Goal: Task Accomplishment & Management: Use online tool/utility

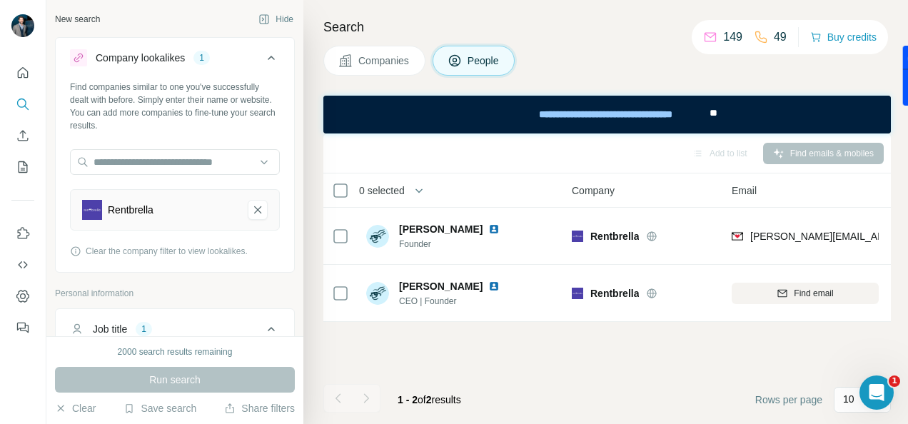
click at [70, 19] on div "New search" at bounding box center [77, 19] width 45 height 13
click at [251, 211] on icon "Rentbrella-remove-button" at bounding box center [257, 210] width 13 height 14
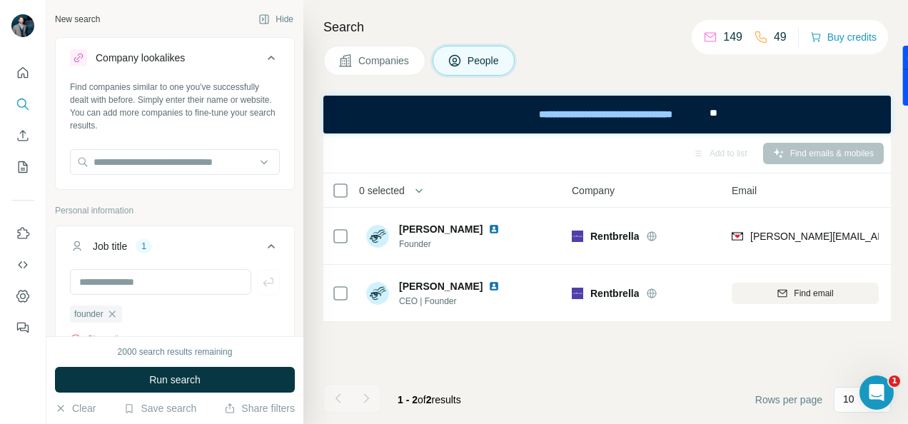
scroll to position [148, 0]
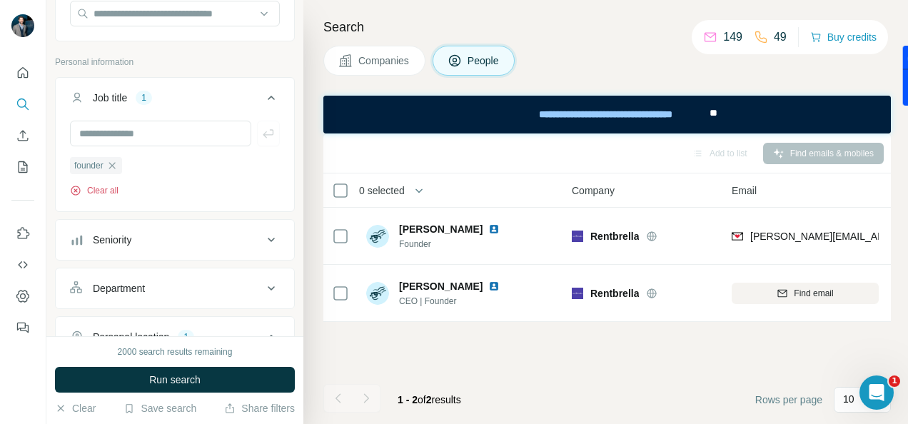
click at [106, 191] on button "Clear all" at bounding box center [94, 190] width 49 height 13
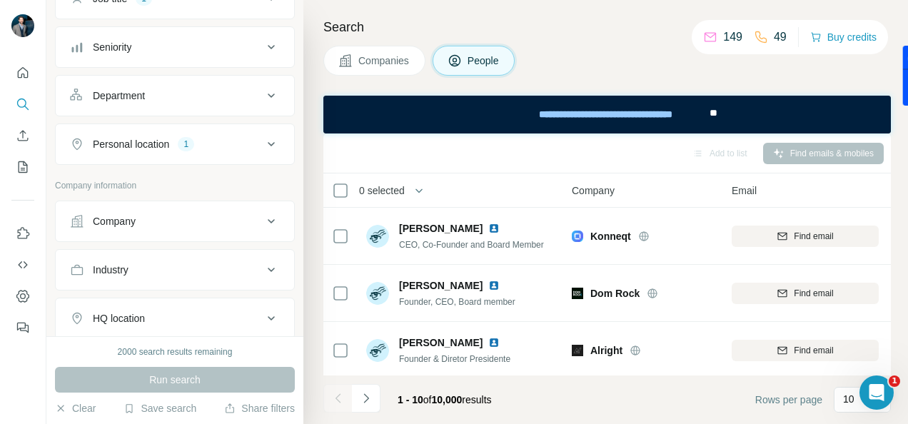
click at [263, 143] on icon at bounding box center [271, 144] width 17 height 17
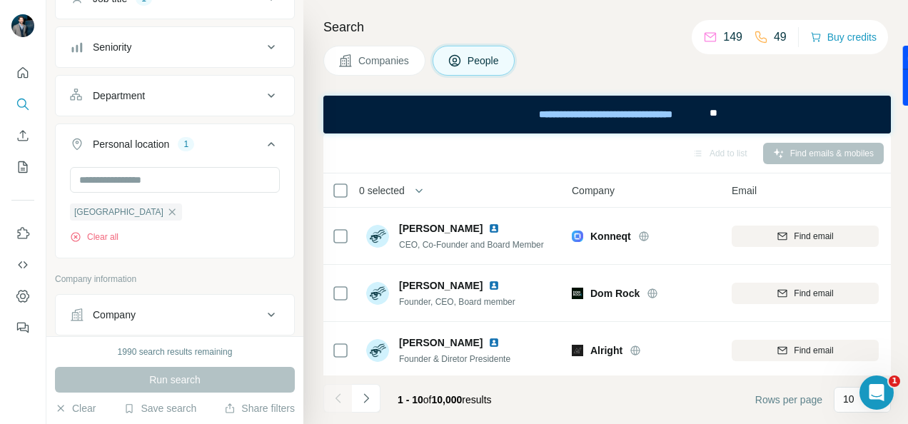
click at [263, 143] on icon at bounding box center [271, 144] width 17 height 17
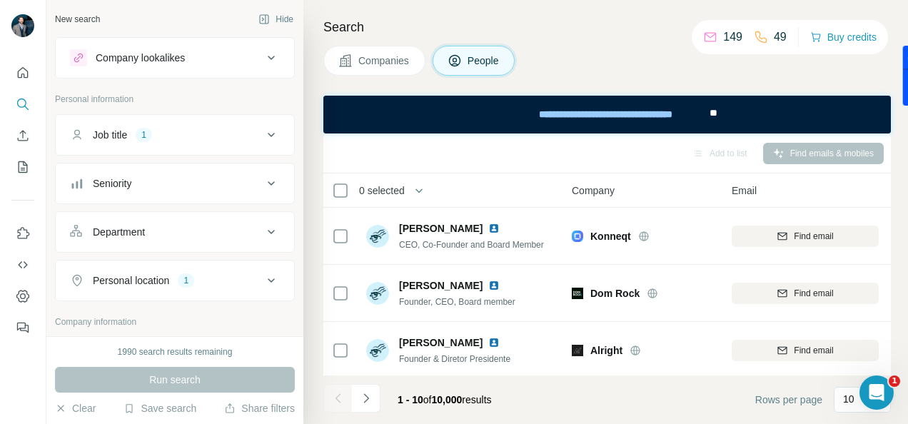
click at [263, 137] on icon at bounding box center [271, 134] width 17 height 17
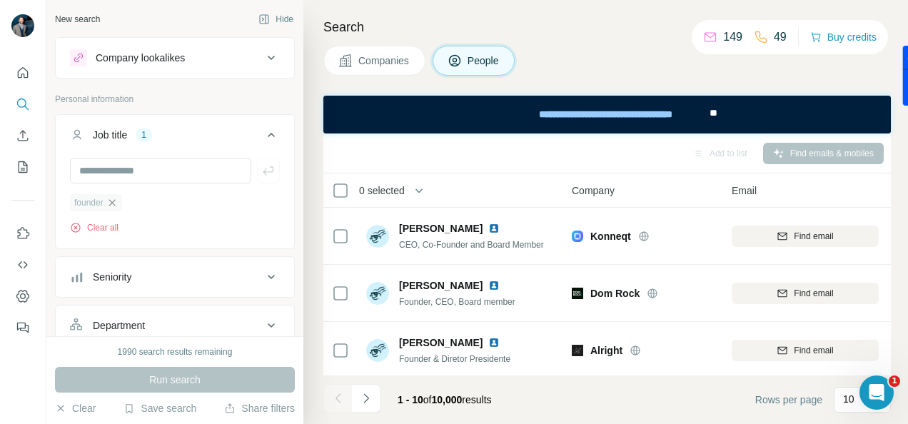
click at [113, 201] on icon "button" at bounding box center [112, 202] width 6 height 6
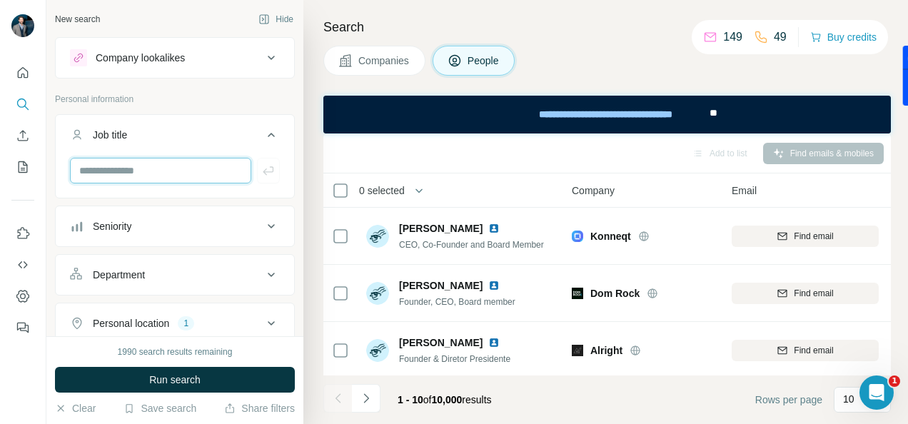
click at [118, 170] on input "text" at bounding box center [160, 171] width 181 height 26
type input "***"
click at [261, 173] on icon "button" at bounding box center [268, 170] width 14 height 14
click at [139, 168] on input "text" at bounding box center [160, 171] width 181 height 26
type input "**********"
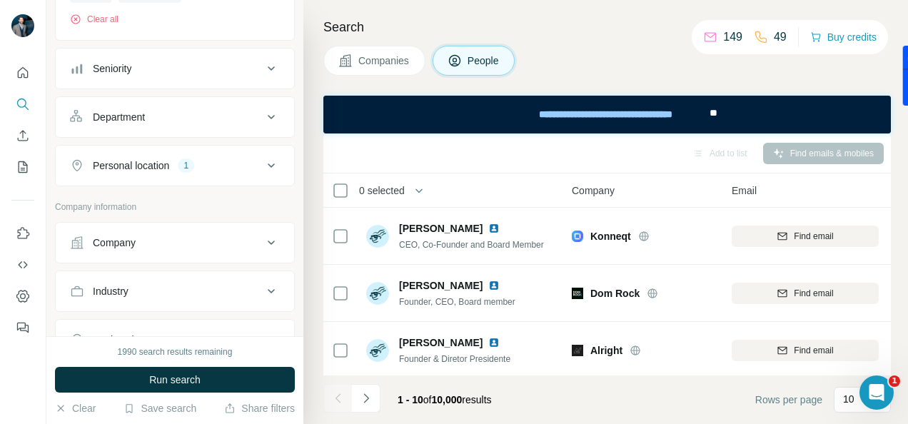
scroll to position [213, 0]
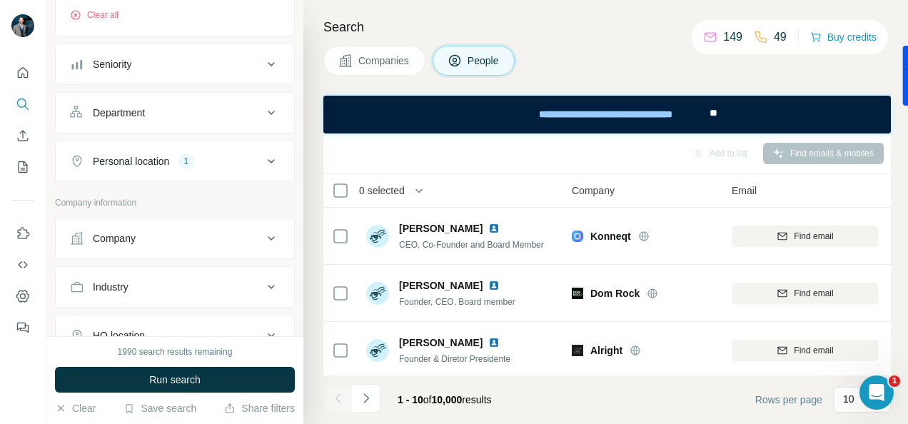
click at [267, 236] on icon at bounding box center [271, 238] width 17 height 17
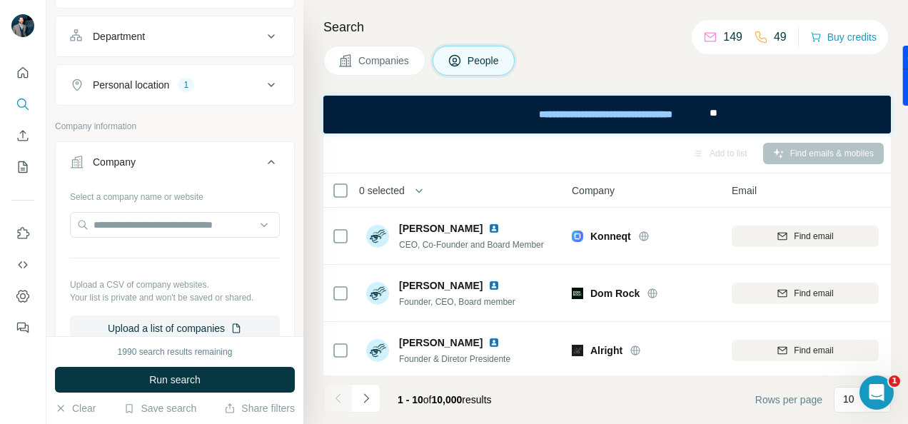
scroll to position [290, 0]
click at [154, 216] on input "text" at bounding box center [175, 224] width 210 height 26
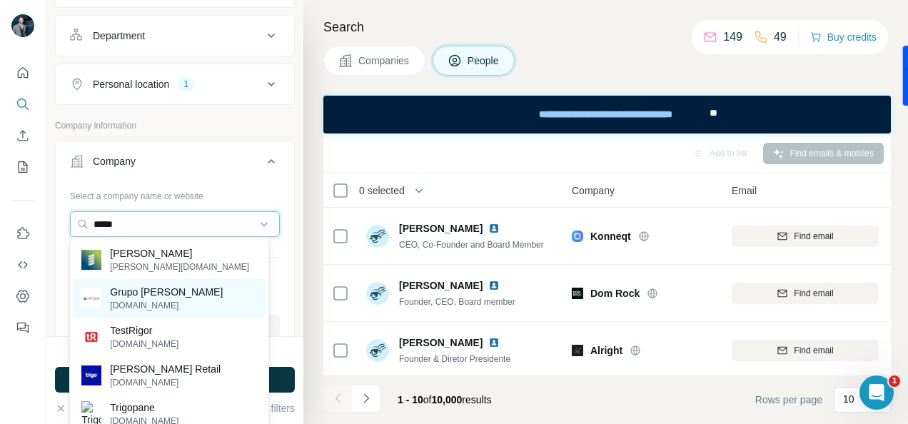
type input "*****"
click at [132, 291] on p "Grupo [PERSON_NAME]" at bounding box center [166, 292] width 113 height 14
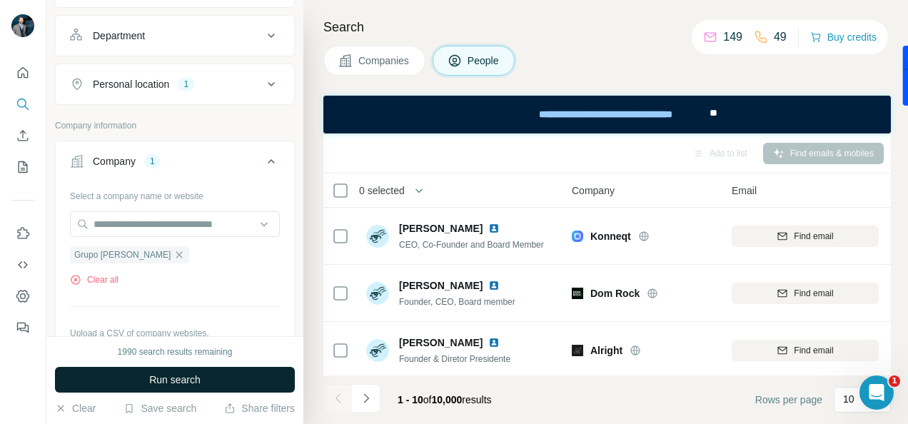
click at [166, 378] on span "Run search" at bounding box center [174, 380] width 51 height 14
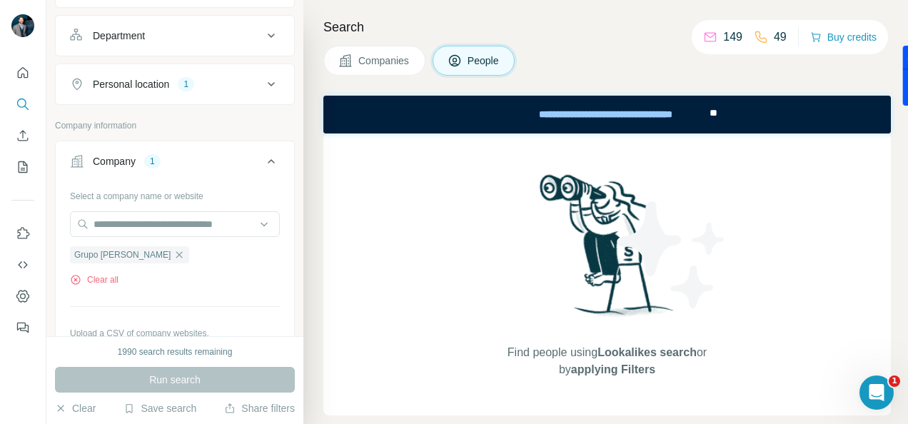
click at [378, 58] on span "Companies" at bounding box center [384, 61] width 52 height 14
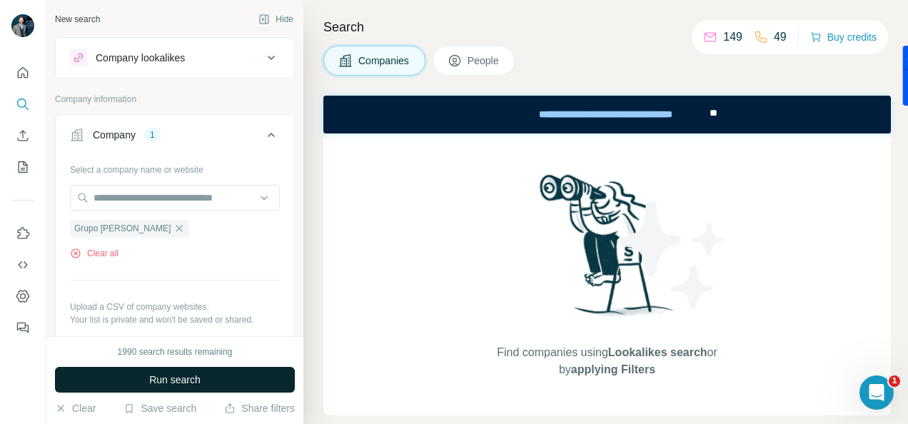
click at [159, 380] on span "Run search" at bounding box center [174, 380] width 51 height 14
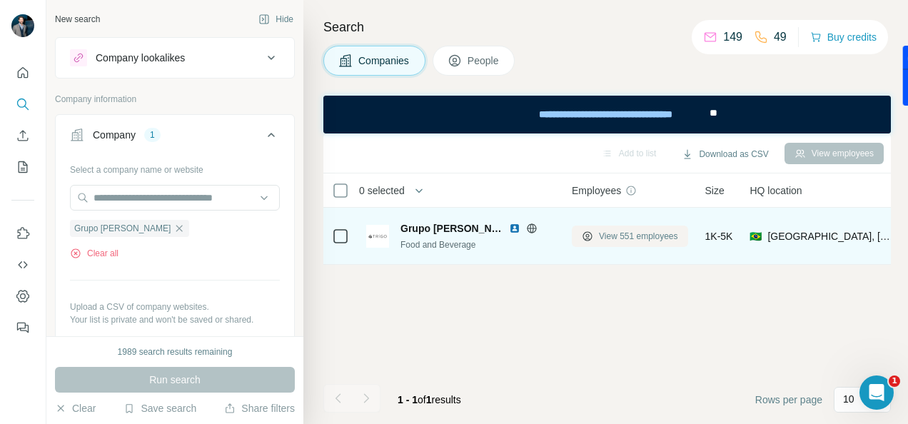
click at [641, 233] on span "View 551 employees" at bounding box center [638, 236] width 79 height 13
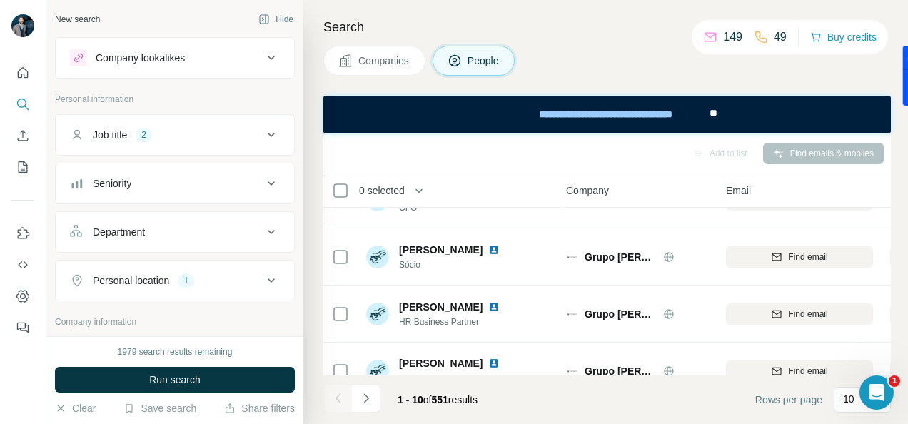
scroll to position [151, 5]
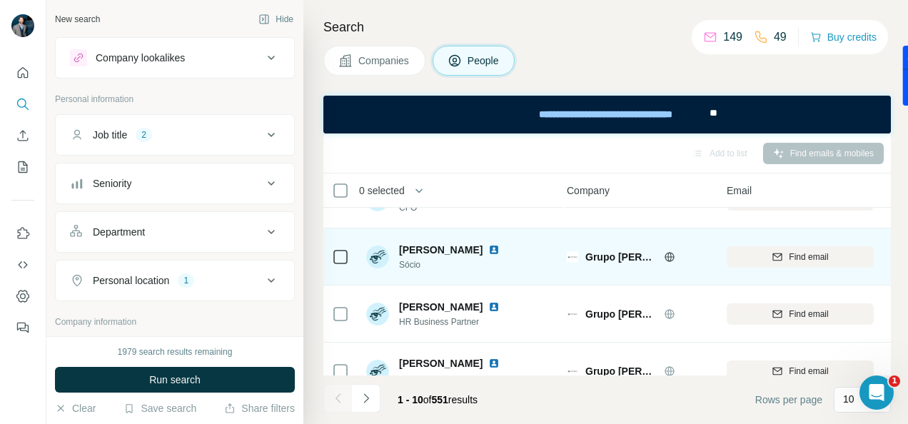
click at [488, 247] on img at bounding box center [493, 249] width 11 height 11
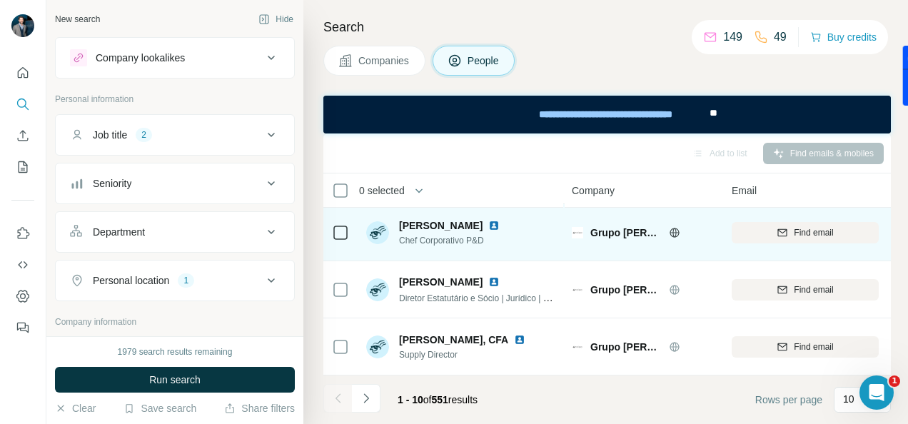
scroll to position [410, 0]
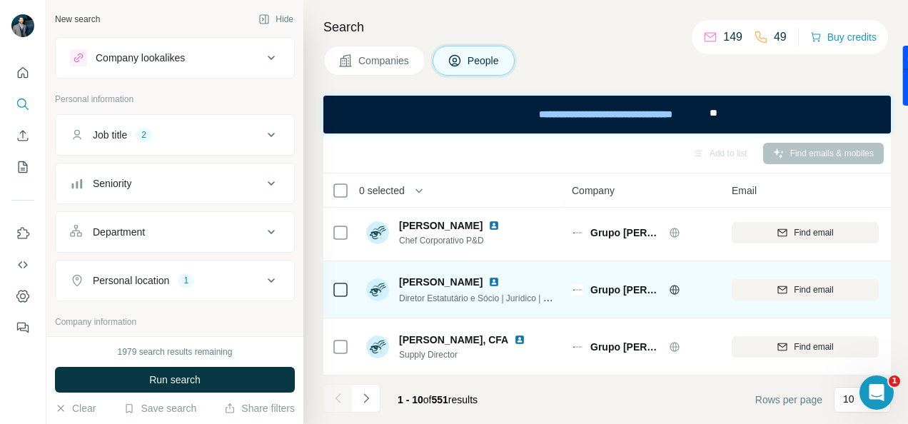
click at [488, 276] on img at bounding box center [493, 281] width 11 height 11
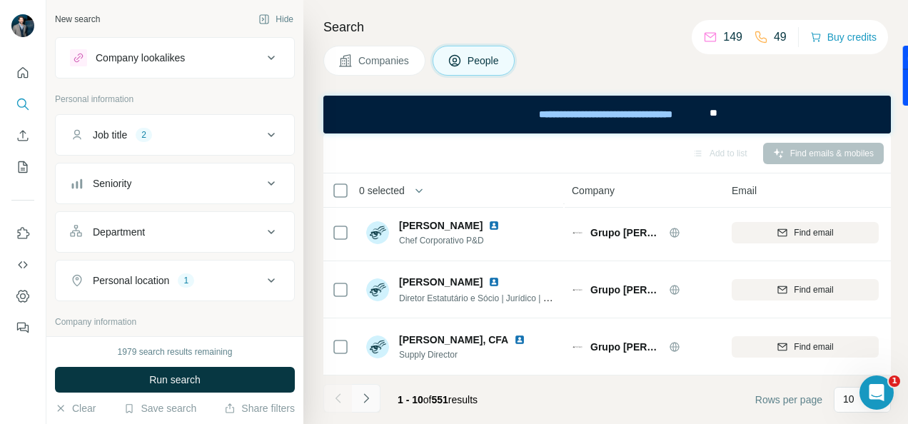
click at [370, 401] on icon "Navigate to next page" at bounding box center [366, 398] width 14 height 14
